Goal: Find specific page/section: Find specific page/section

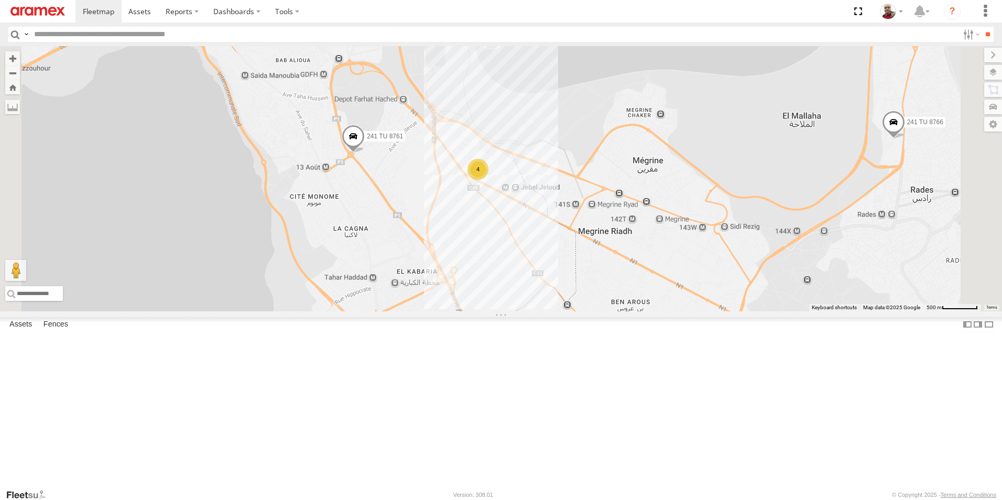
click at [489, 180] on div "4" at bounding box center [478, 169] width 21 height 21
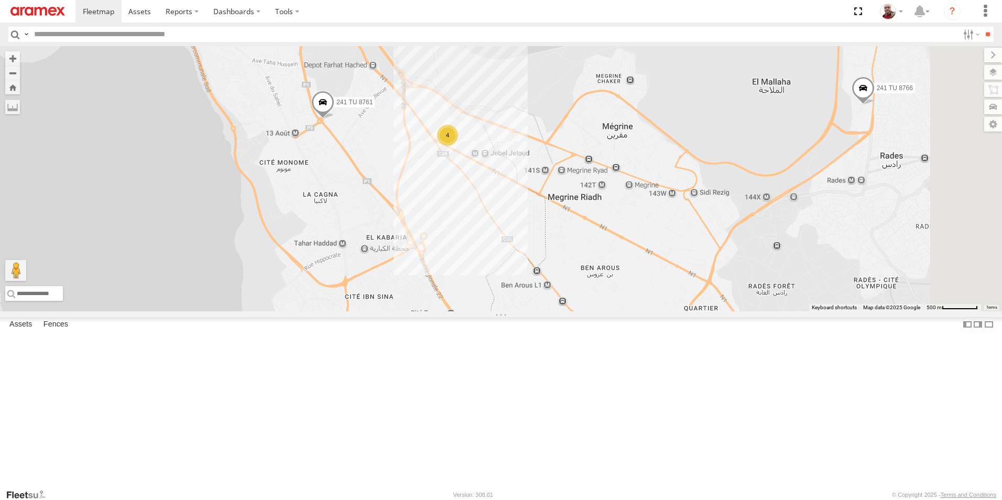
drag, startPoint x: 675, startPoint y: 333, endPoint x: 638, endPoint y: 315, distance: 40.8
click at [638, 311] on div "148 TU 4505 241 TU 8770 241 TU 8766 226 TU 8345 241 TU 8761 241 TU 8768 234 TU …" at bounding box center [501, 178] width 1002 height 265
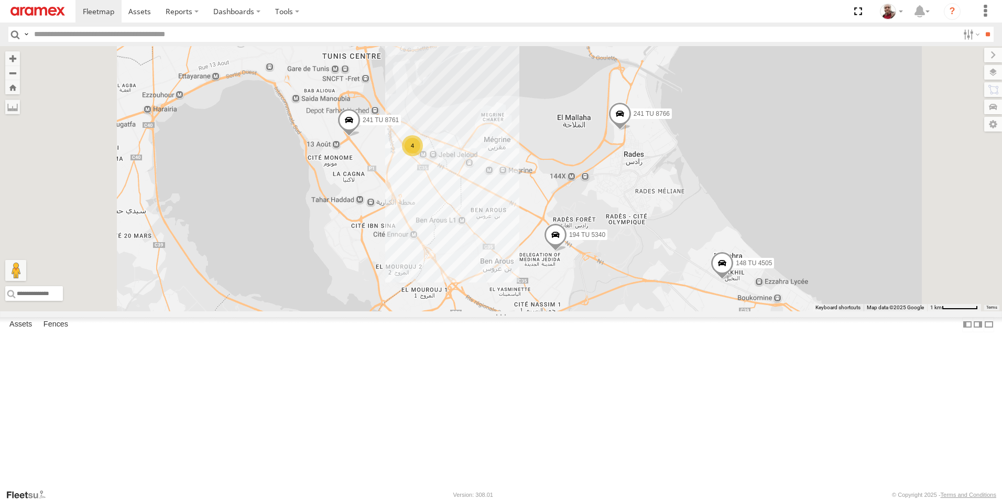
click at [205, 30] on input "text" at bounding box center [494, 34] width 929 height 15
type input "****"
click at [982, 27] on input "**" at bounding box center [988, 34] width 12 height 15
click at [424, 147] on span at bounding box center [411, 132] width 23 height 28
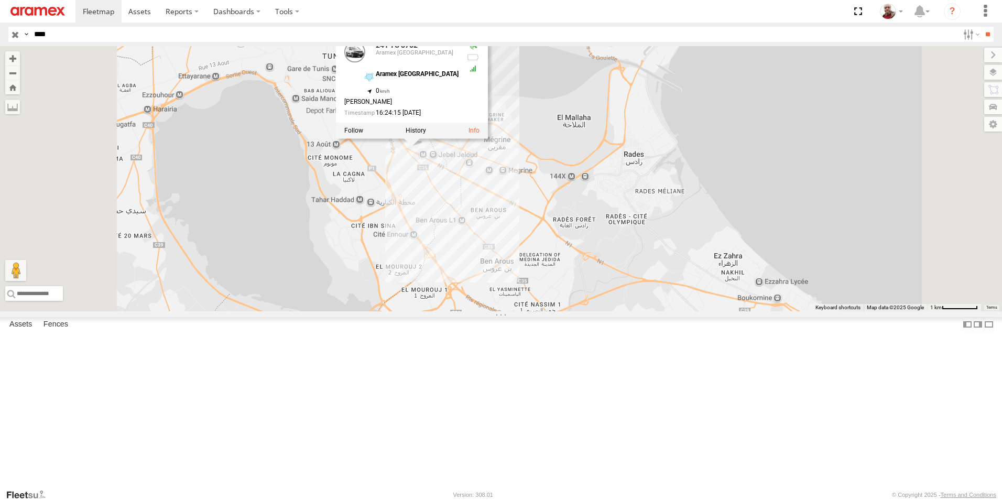
click at [533, 259] on div "241 TU 8762 241 TU 8762 Aramex [GEOGRAPHIC_DATA] Aramex [GEOGRAPHIC_DATA] 36.77…" at bounding box center [501, 178] width 1002 height 265
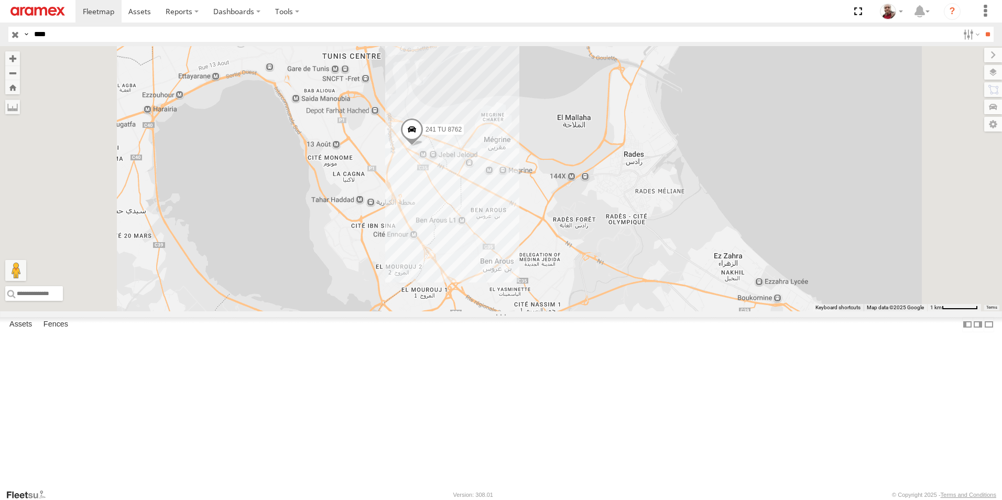
click at [16, 31] on input "button" at bounding box center [15, 34] width 14 height 15
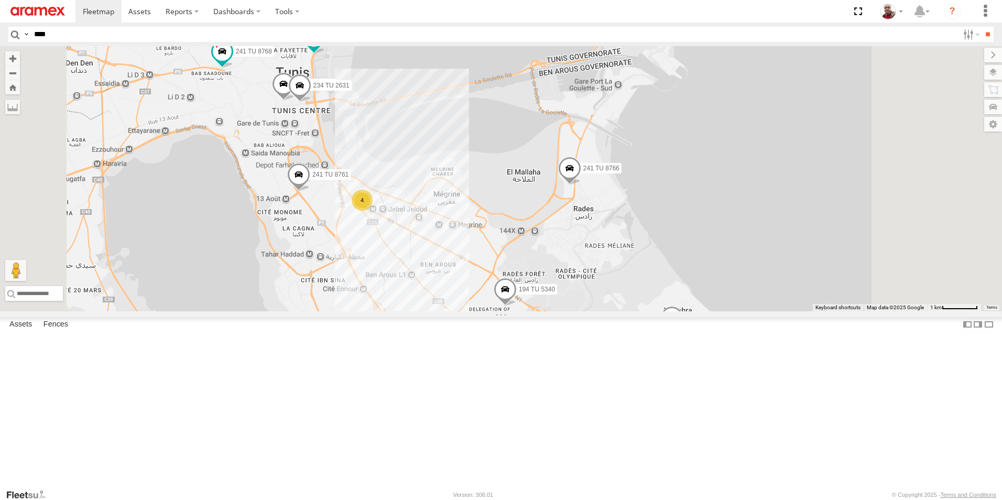
drag, startPoint x: 560, startPoint y: 153, endPoint x: 530, endPoint y: 196, distance: 52.2
click at [515, 204] on div "4 148 TU 4505 241 TU 8770 241 TU 8766 226 TU 8345 241 TU 8761 241 TU 8768 234 T…" at bounding box center [501, 178] width 1002 height 265
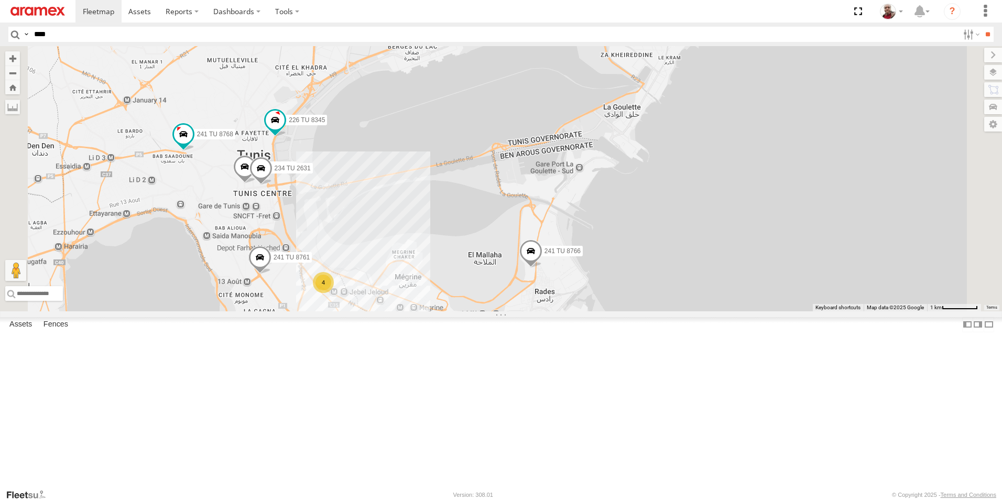
drag, startPoint x: 566, startPoint y: 164, endPoint x: 548, endPoint y: 242, distance: 80.7
click at [530, 242] on div "4 148 TU 4505 241 TU 8770 241 TU 8766 226 TU 8345 241 TU 8761 241 TU 8768 234 T…" at bounding box center [501, 178] width 1002 height 265
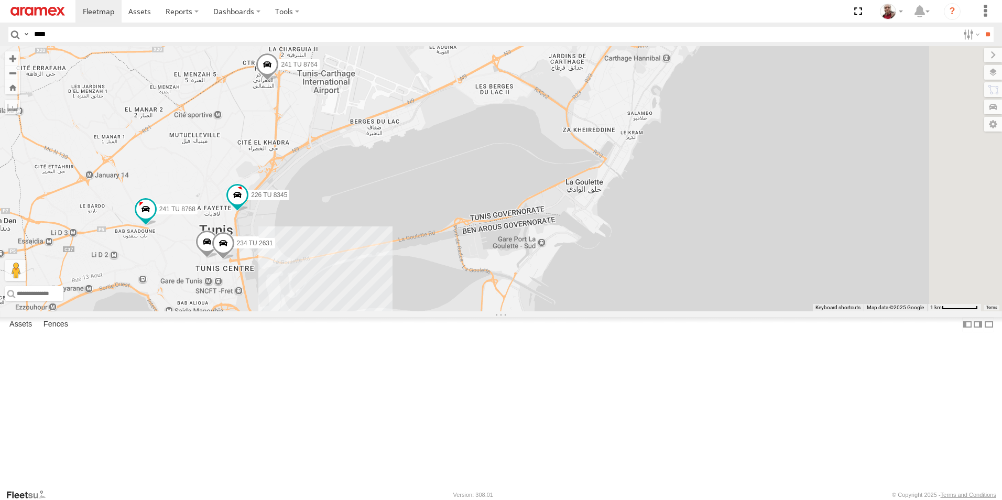
drag, startPoint x: 620, startPoint y: 194, endPoint x: 589, endPoint y: 261, distance: 73.2
click at [576, 274] on div "4 148 TU 4505 241 TU 8770 241 TU 8766 226 TU 8345 241 TU 8761 241 TU 8768 234 T…" at bounding box center [501, 178] width 1002 height 265
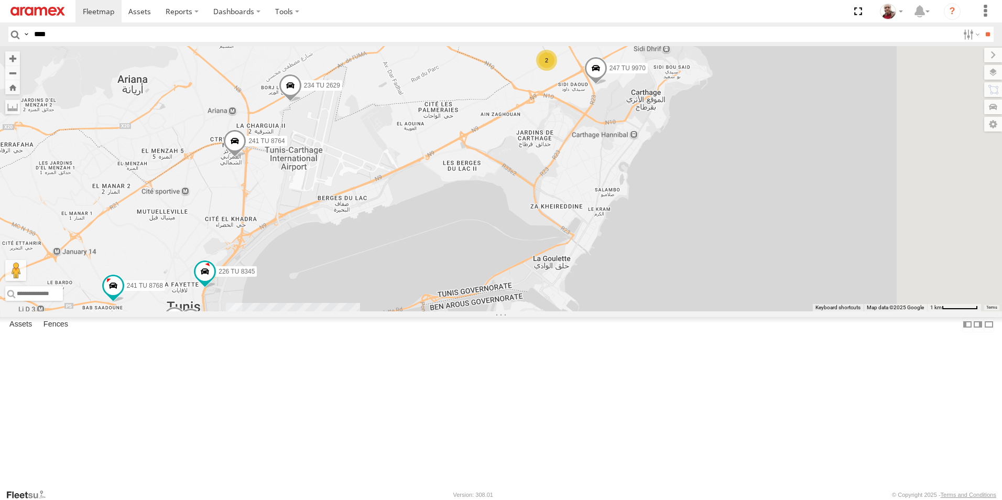
drag, startPoint x: 601, startPoint y: 201, endPoint x: 571, endPoint y: 266, distance: 72.0
click at [571, 266] on div "4 148 TU 4505 241 TU 8770 241 TU 8766 226 TU 8345 241 TU 8761 241 TU 8768 234 T…" at bounding box center [501, 178] width 1002 height 265
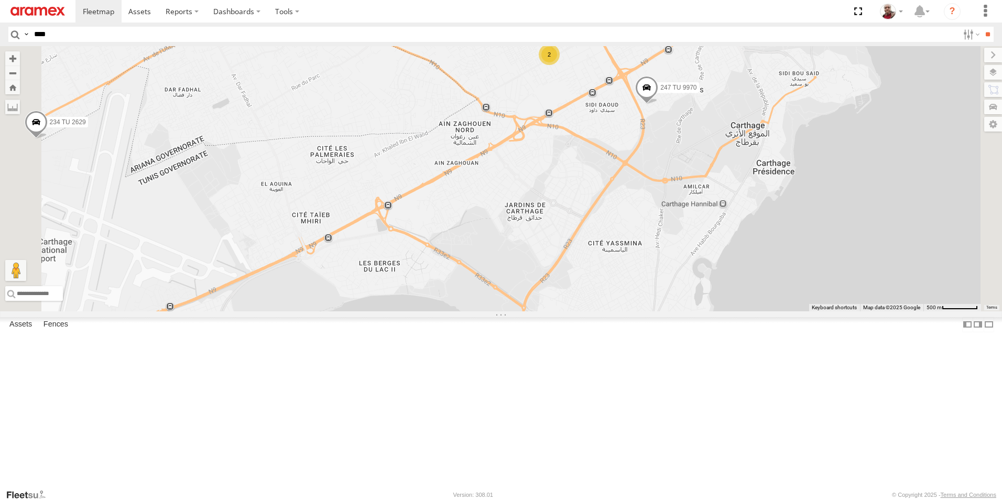
click at [560, 65] on div "2" at bounding box center [549, 54] width 21 height 21
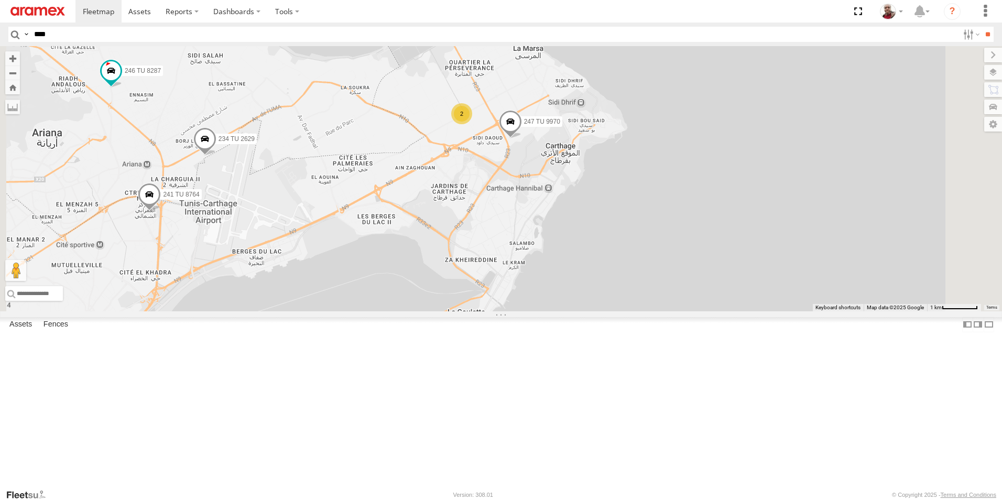
drag, startPoint x: 419, startPoint y: 247, endPoint x: 463, endPoint y: 234, distance: 45.6
click at [463, 234] on div "148 TU 4505 241 TU 8770 241 TU 8766 226 TU 8345 241 TU 8761 241 TU 8768 234 TU …" at bounding box center [501, 178] width 1002 height 265
